Goal: Find contact information: Find contact information

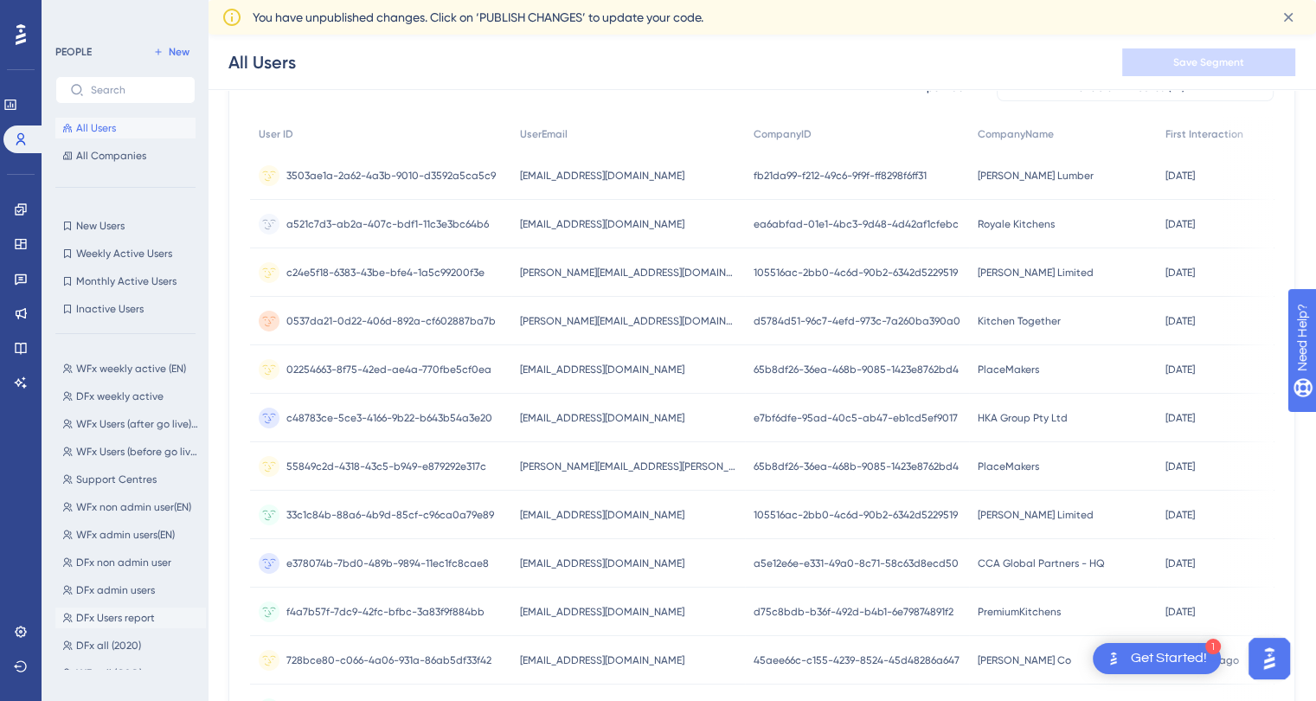
click at [138, 620] on span "DFx Users report" at bounding box center [115, 618] width 79 height 14
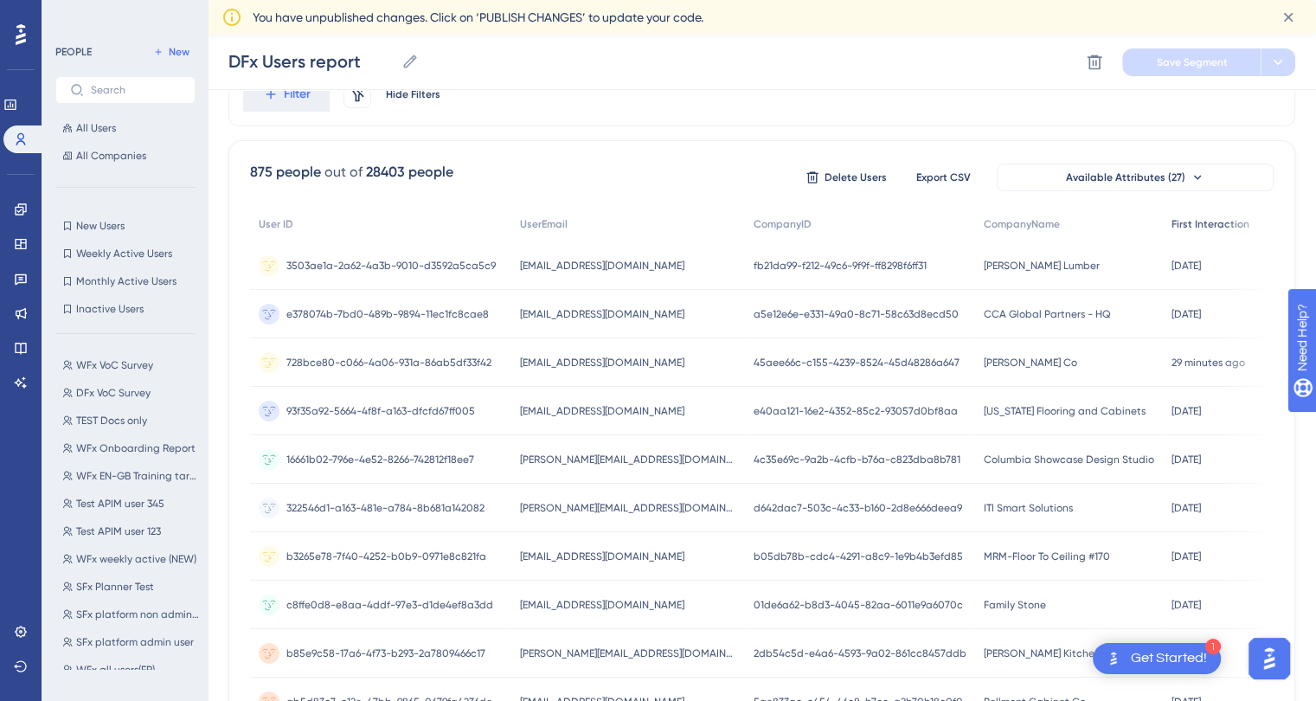
click at [1171, 229] on span "First Interaction" at bounding box center [1210, 224] width 78 height 14
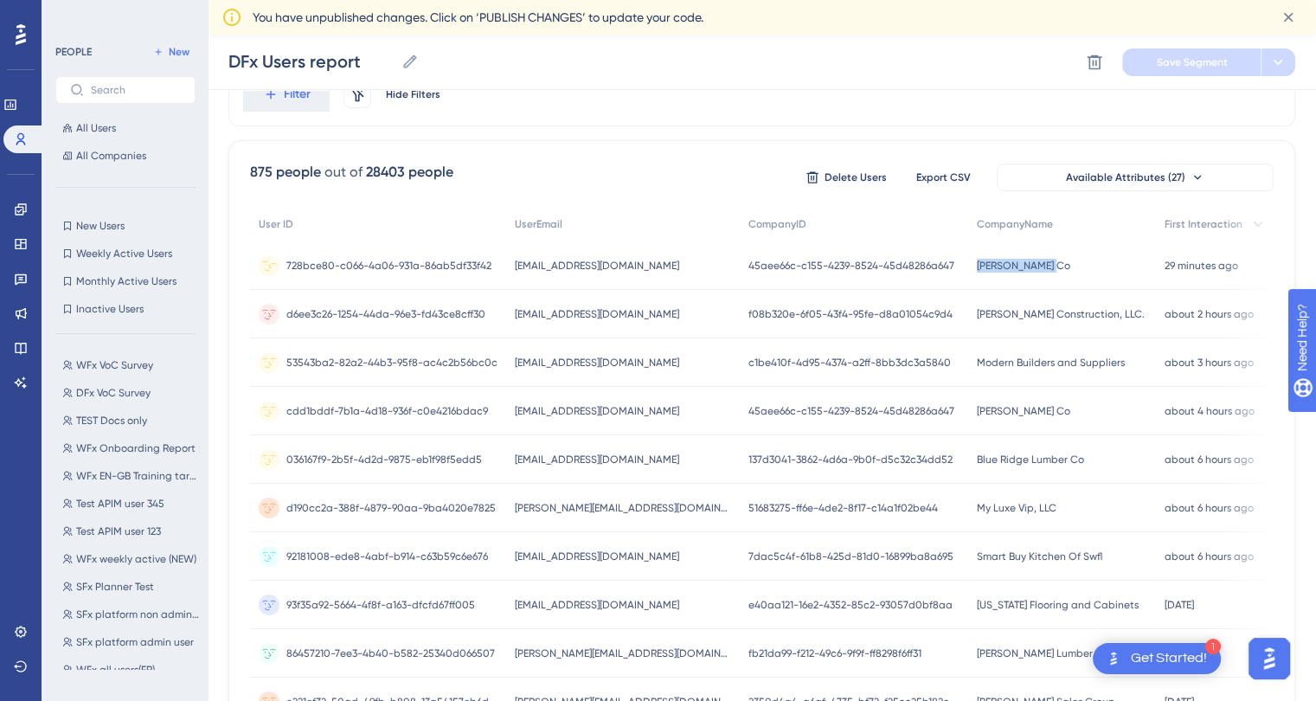
drag, startPoint x: 1026, startPoint y: 262, endPoint x: 952, endPoint y: 261, distance: 73.5
click at [968, 261] on div "S W Collins Co S W Collins Co" at bounding box center [1062, 265] width 188 height 48
copy span "[PERSON_NAME] Co"
drag, startPoint x: 631, startPoint y: 266, endPoint x: 504, endPoint y: 267, distance: 126.3
click at [506, 267] on div "lisap@swcollins.com lisap@swcollins.com" at bounding box center [623, 265] width 234 height 48
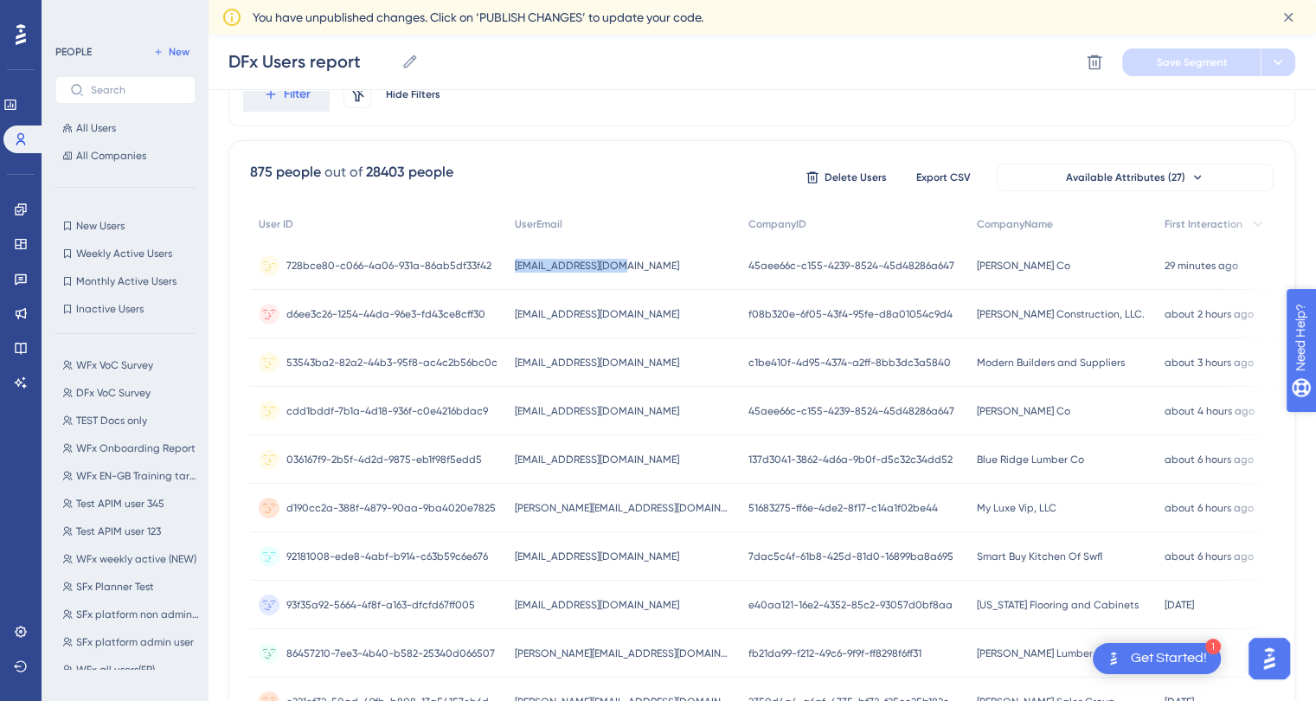
copy span "lisap@swcollins.com"
drag, startPoint x: 1075, startPoint y: 312, endPoint x: 953, endPoint y: 315, distance: 122.0
click at [968, 315] on div "Birrer Construction, LLC. Birrer Construction, LLC." at bounding box center [1062, 314] width 188 height 48
copy span "[PERSON_NAME] Construction, LLC."
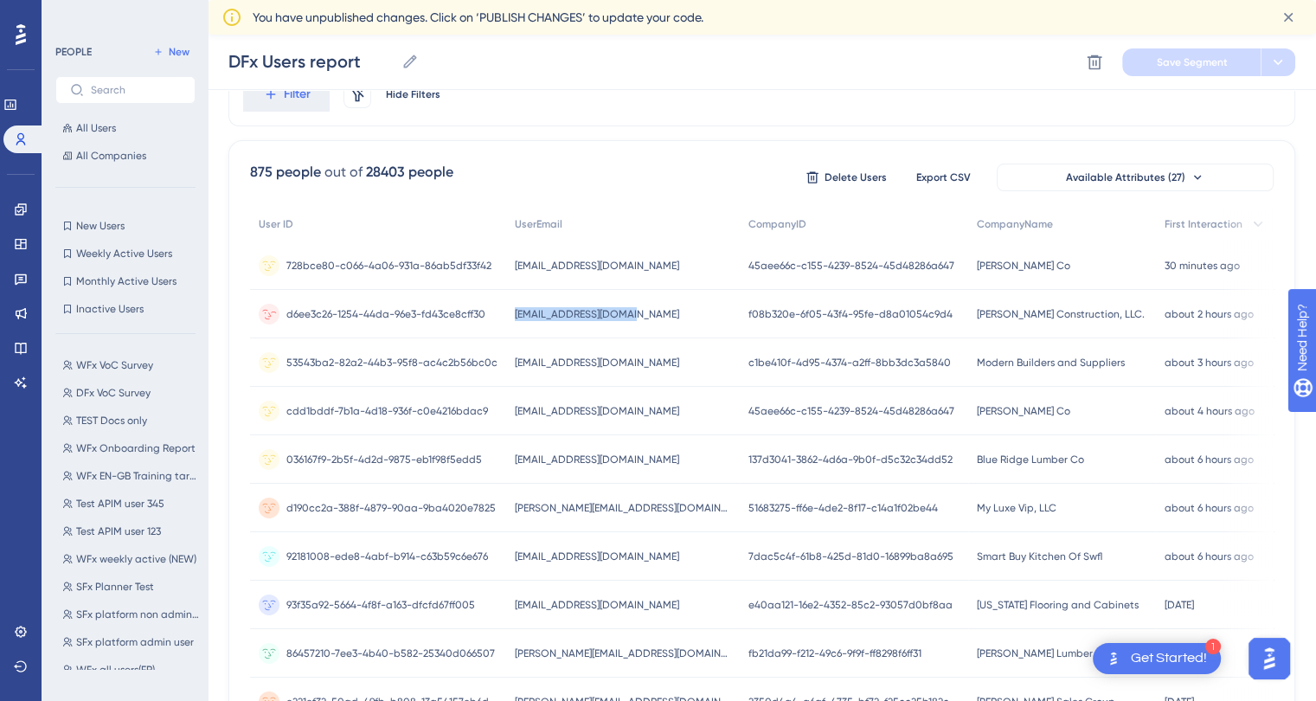
drag, startPoint x: 616, startPoint y: 316, endPoint x: 506, endPoint y: 317, distance: 109.9
click at [506, 317] on div "jasonbirrer@gmail.com jasonbirrer@gmail.com" at bounding box center [623, 314] width 234 height 48
copy span "[EMAIL_ADDRESS][DOMAIN_NAME]"
drag, startPoint x: 1100, startPoint y: 361, endPoint x: 954, endPoint y: 363, distance: 146.2
click at [968, 363] on div "Modern Builders and Suppliers Modern Builders and Suppliers" at bounding box center [1062, 362] width 188 height 48
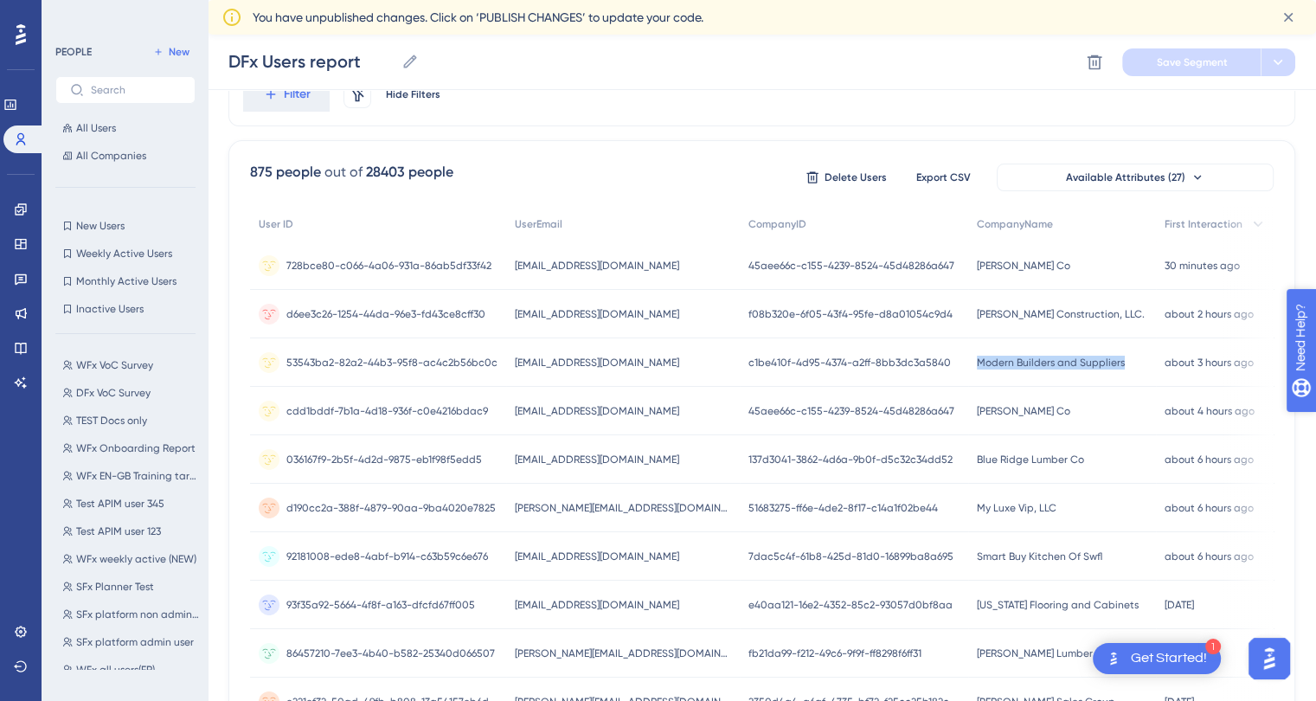
copy span "Modern Builders and Suppliers"
